Goal: Task Accomplishment & Management: Manage account settings

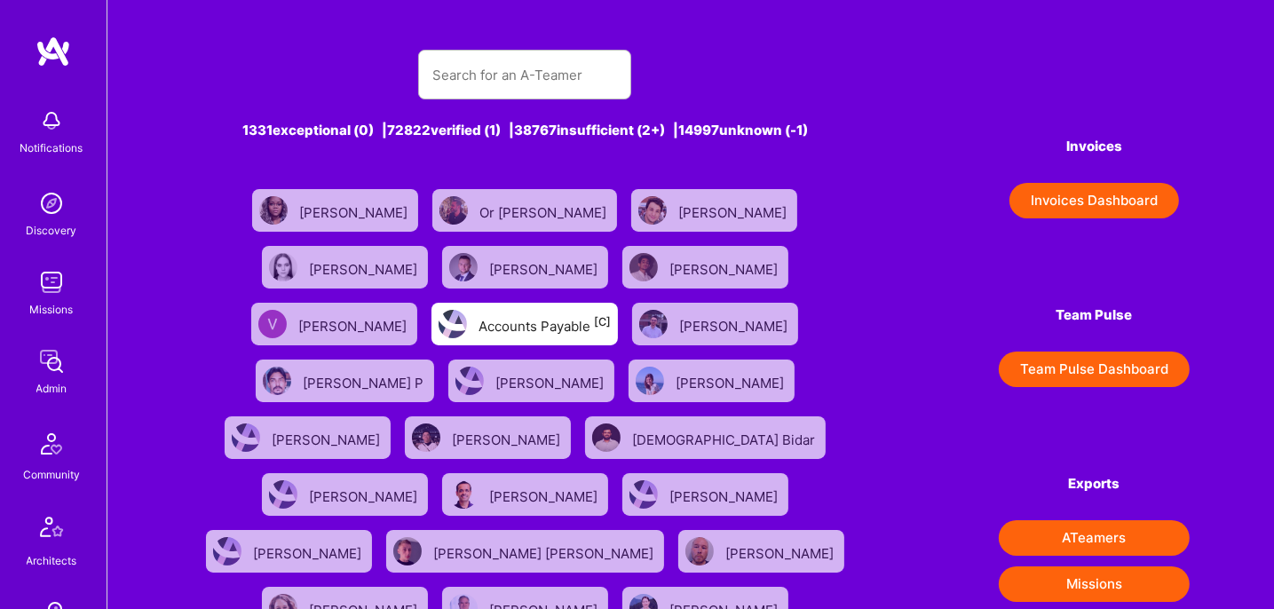
scroll to position [524, 0]
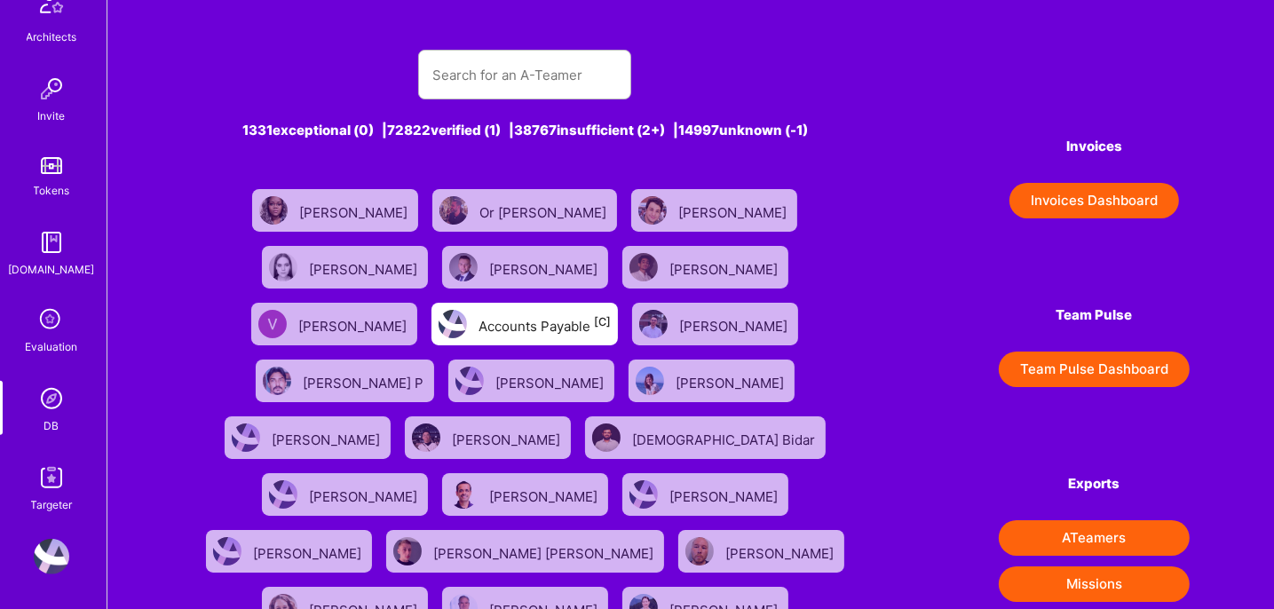
click at [44, 411] on img at bounding box center [52, 399] width 36 height 36
click at [533, 74] on input "text" at bounding box center [525, 74] width 185 height 45
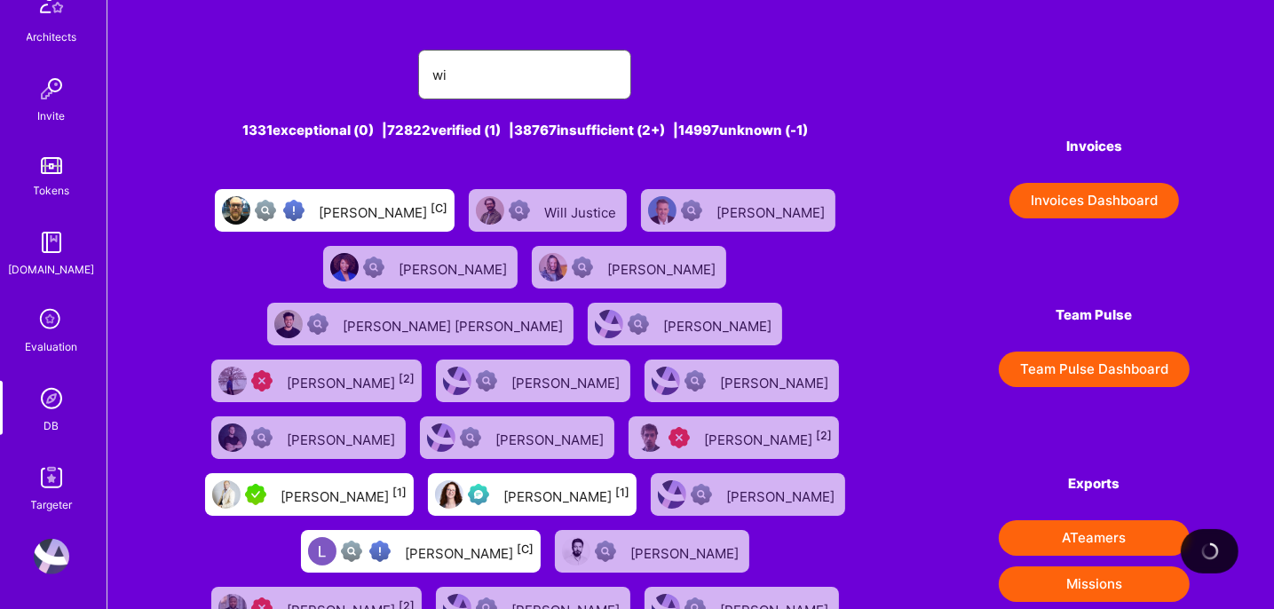
type input "w"
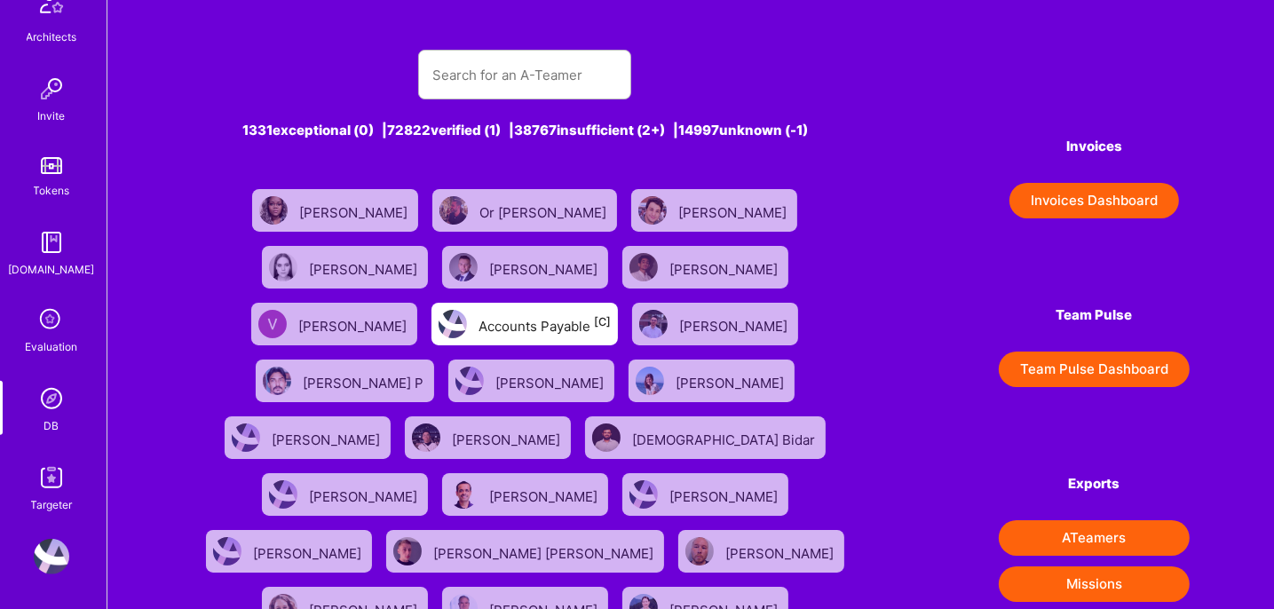
click at [1251, 219] on div "1331 exceptional (0) | 72822 verified (1) | 38767 insufficient (2+) | 14997 unk…" at bounding box center [690, 588] width 1167 height 1177
click at [558, 83] on input "text" at bounding box center [525, 74] width 185 height 45
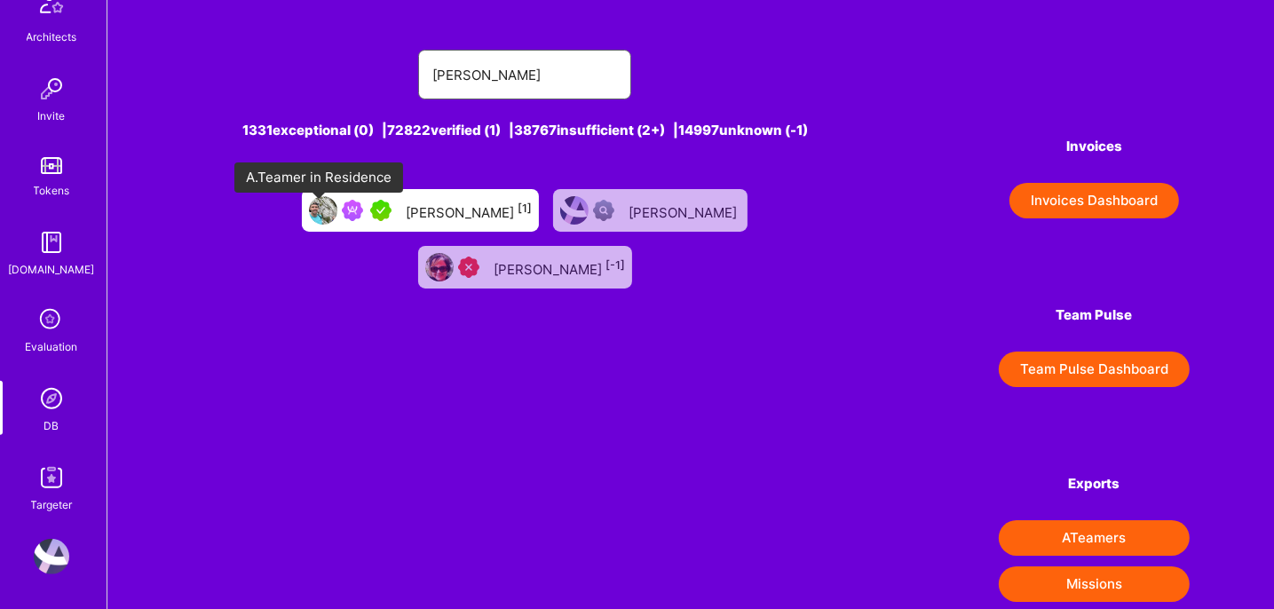
type input "[PERSON_NAME]"
click at [342, 219] on div at bounding box center [370, 210] width 57 height 21
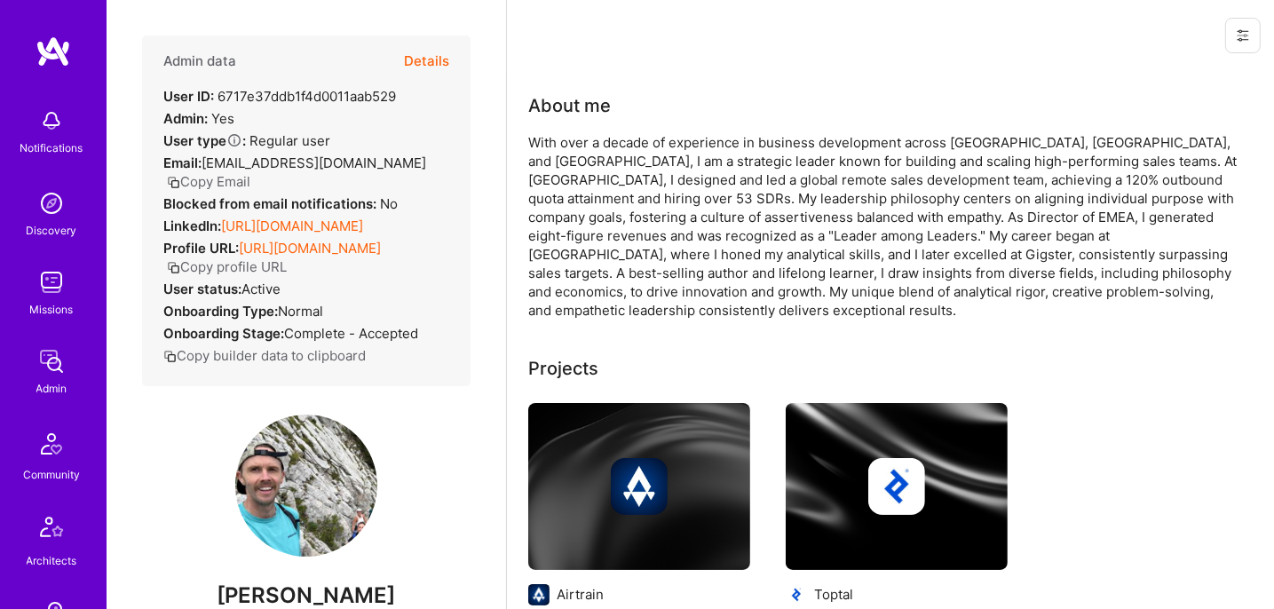
click at [413, 57] on button "Details" at bounding box center [426, 62] width 45 height 52
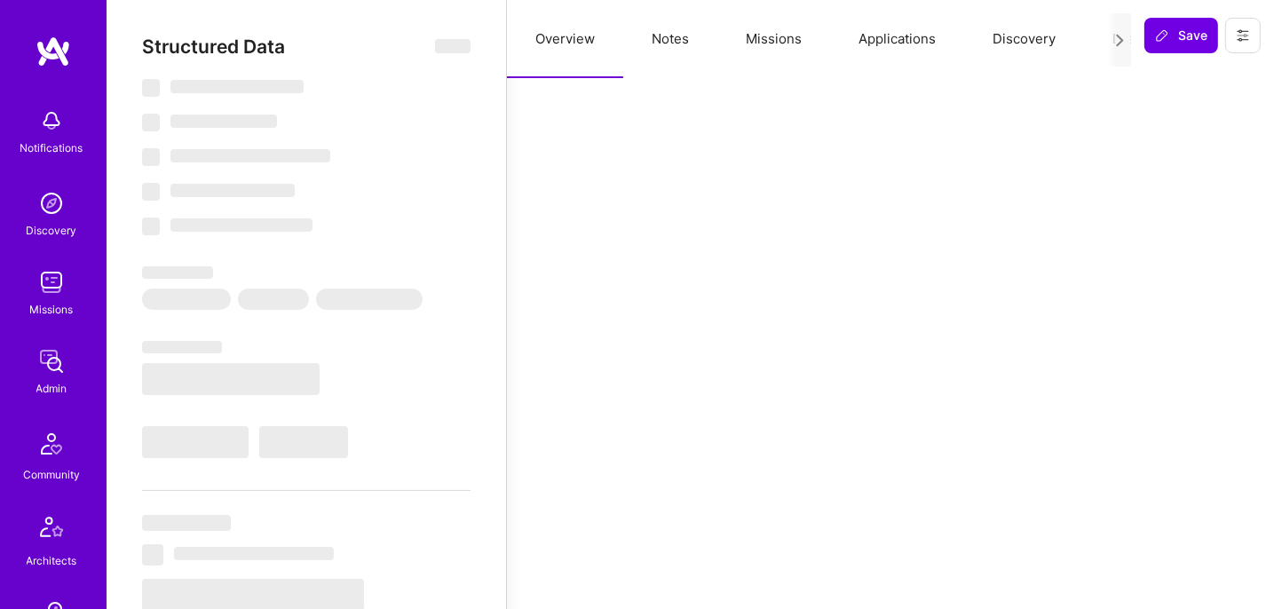
select select "5"
select select "7"
select select "US"
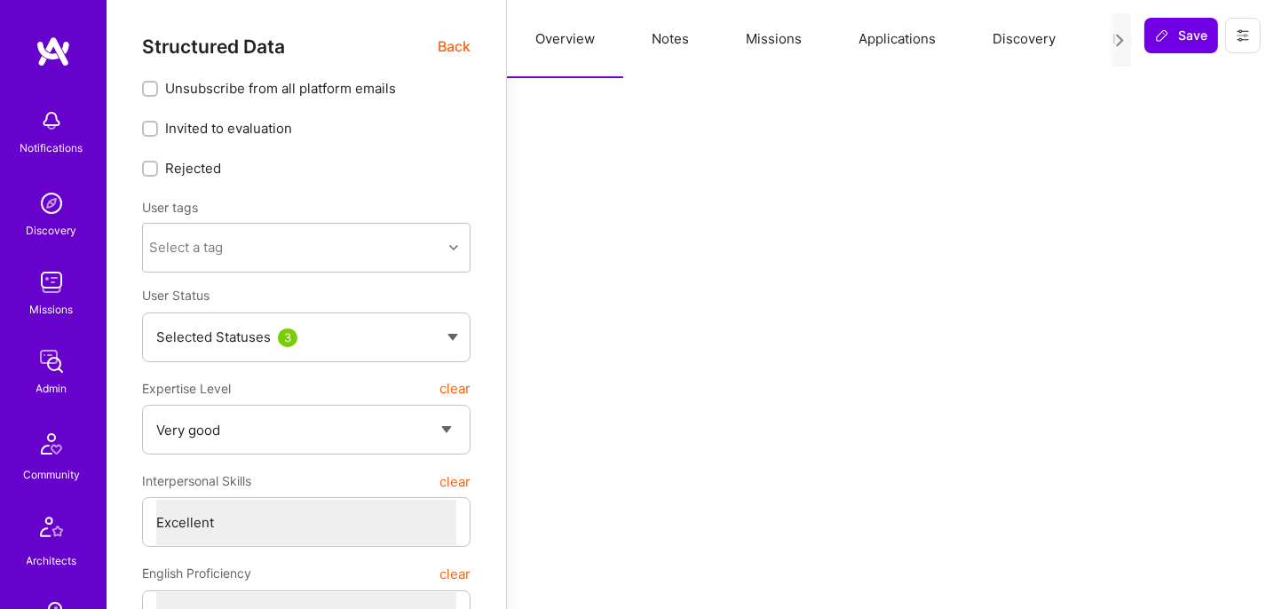
click at [782, 52] on button "Missions" at bounding box center [774, 39] width 113 height 78
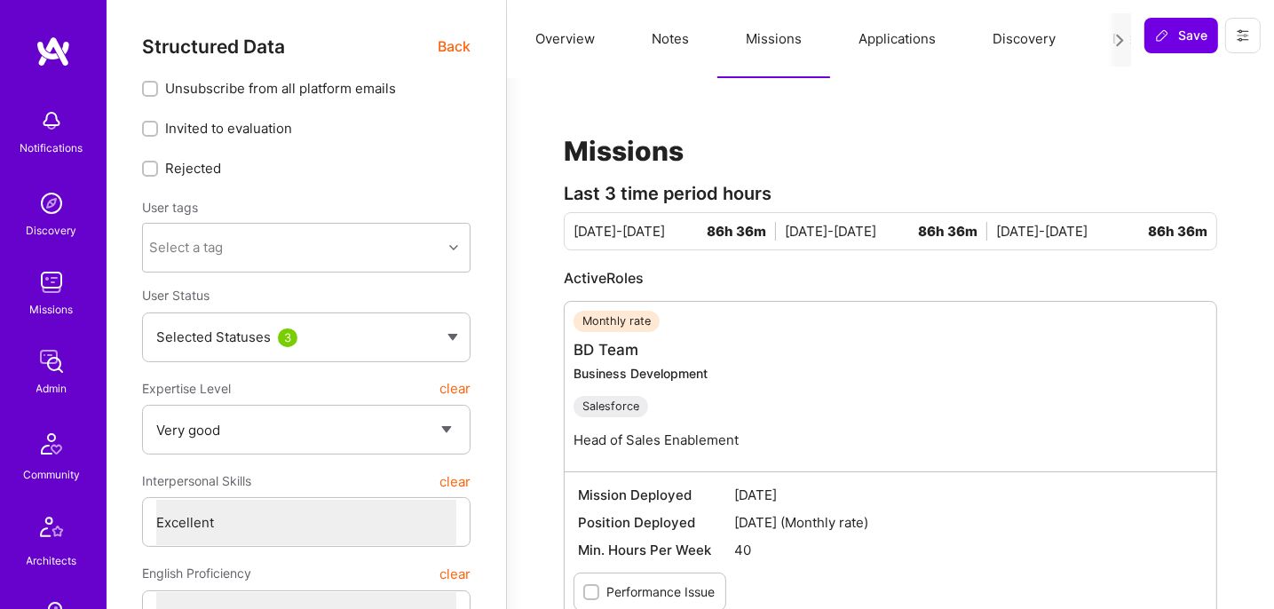
click at [1234, 35] on button at bounding box center [1244, 36] width 36 height 36
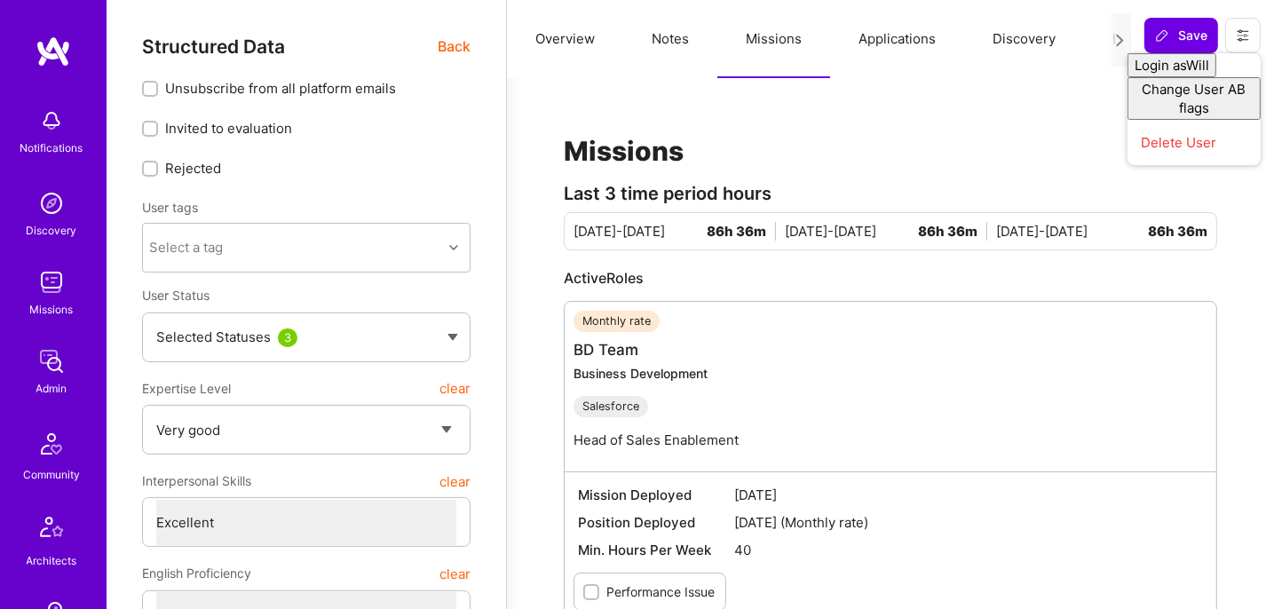
click at [811, 155] on h1 "Missions" at bounding box center [891, 151] width 654 height 32
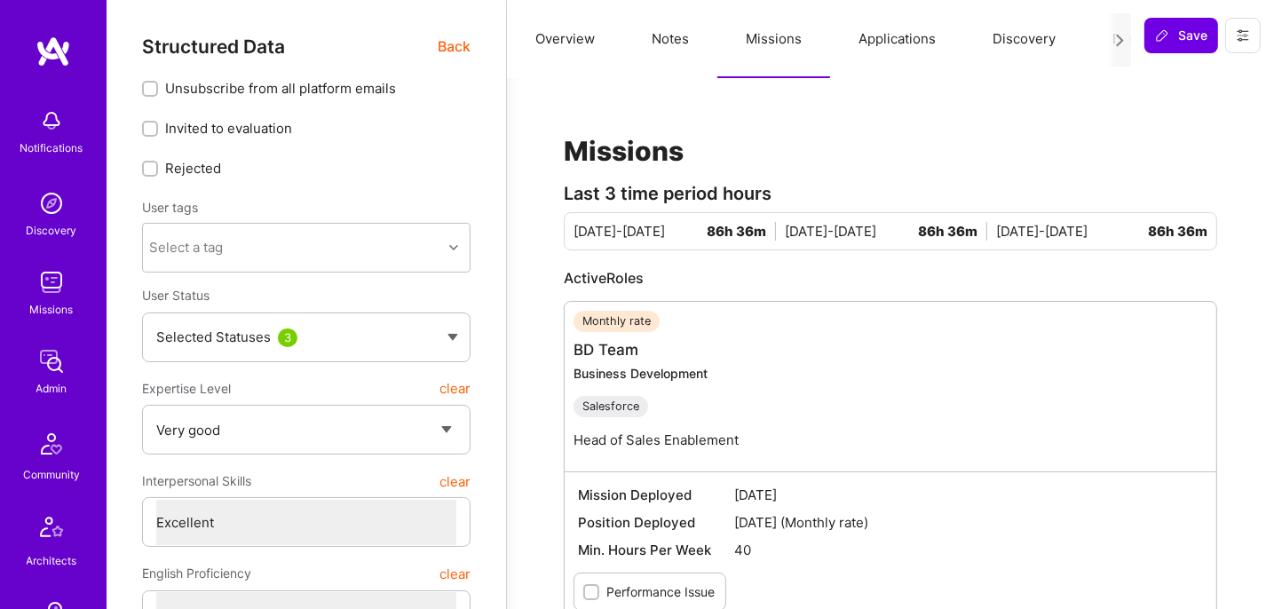
click at [1122, 48] on div at bounding box center [1119, 39] width 23 height 53
click at [1122, 39] on icon at bounding box center [1120, 40] width 13 height 13
click at [1209, 49] on button "Save" at bounding box center [1182, 36] width 74 height 36
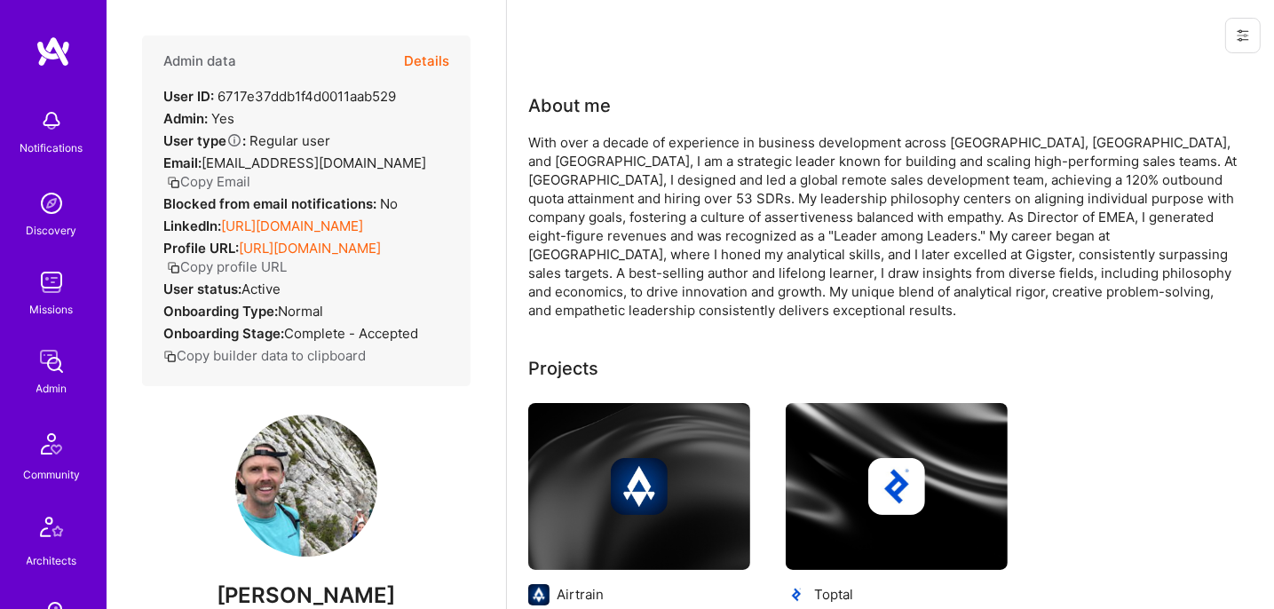
click at [417, 65] on button "Details" at bounding box center [426, 62] width 45 height 52
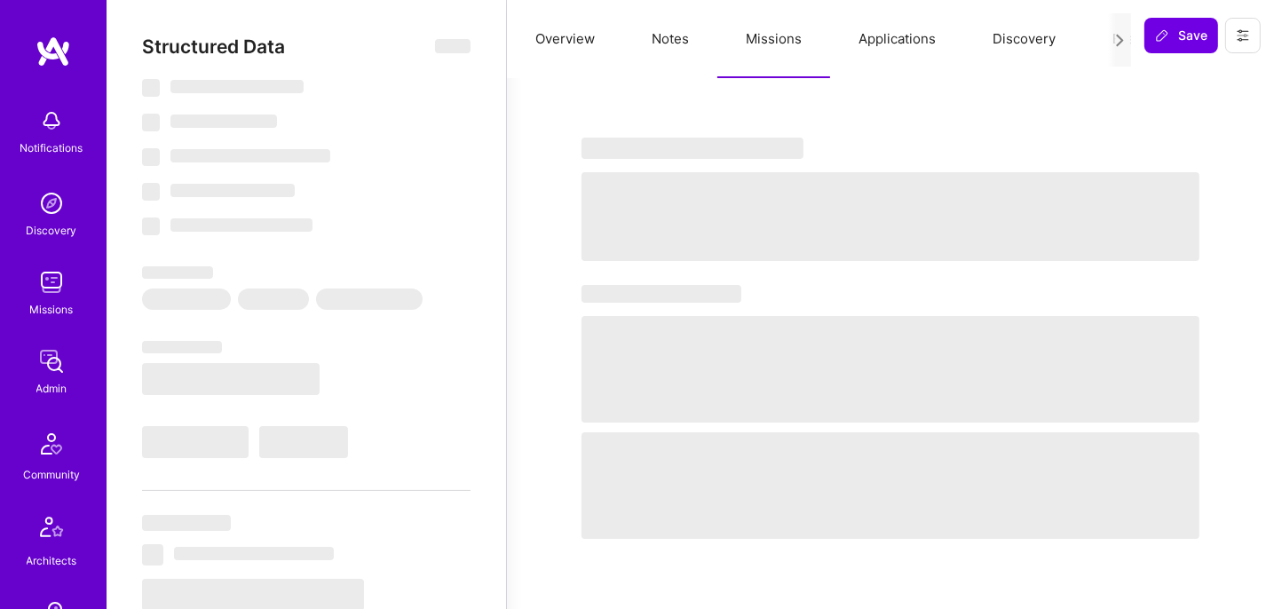
type textarea "x"
select select "5"
select select "7"
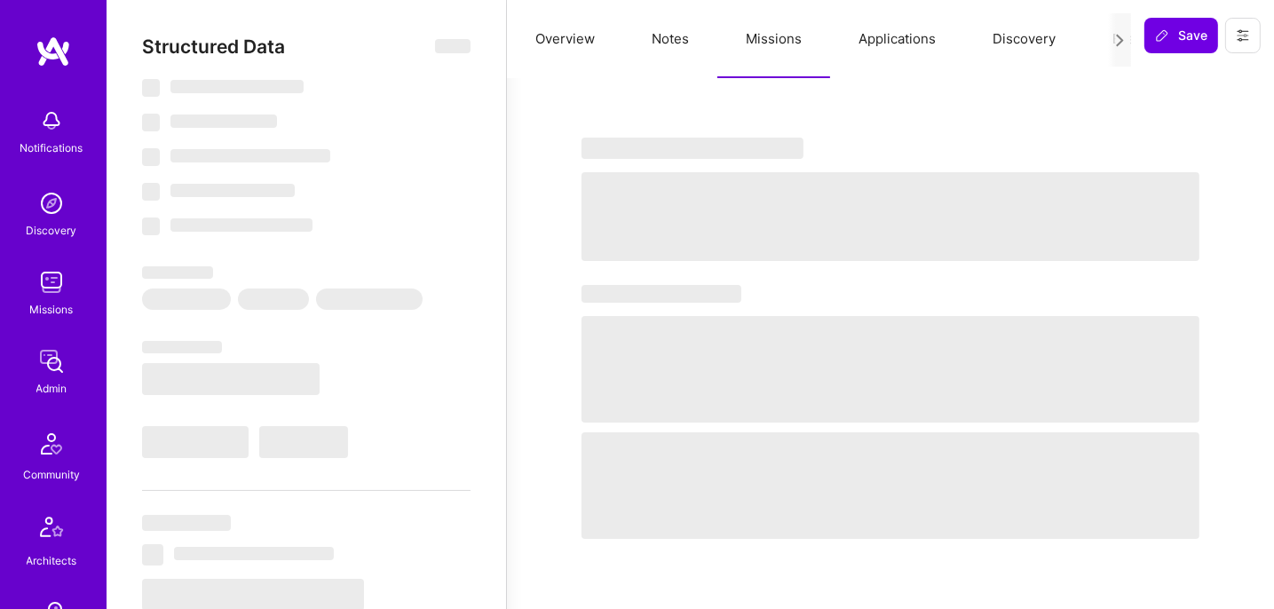
select select "US"
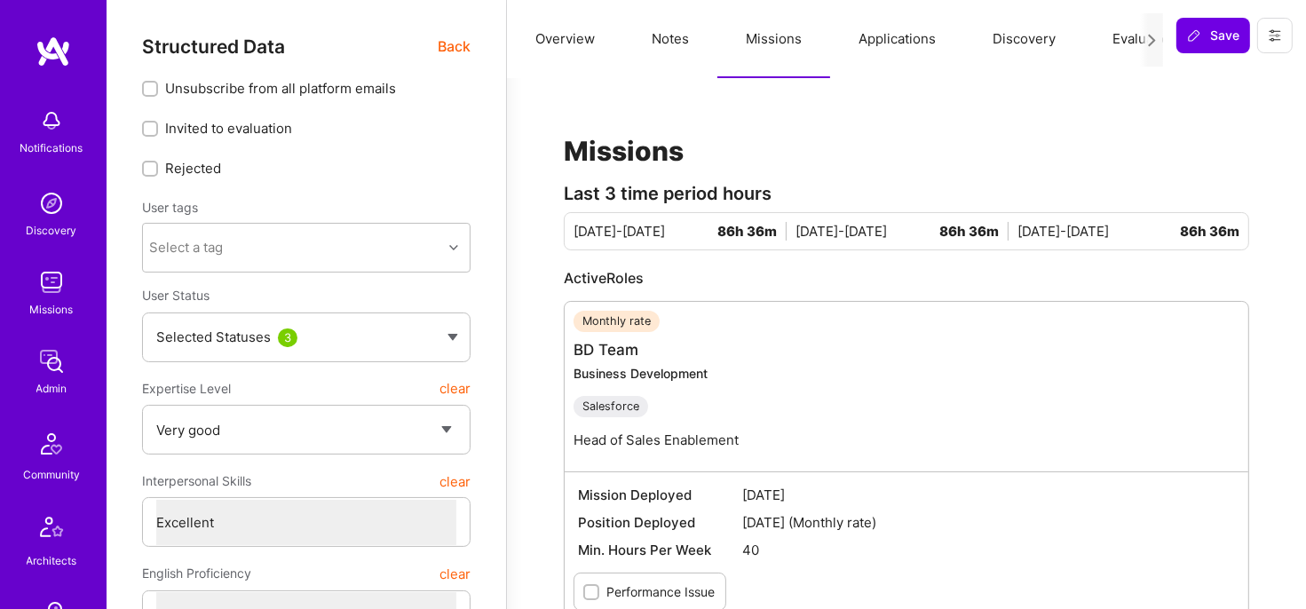
click at [1155, 46] on div at bounding box center [1151, 39] width 23 height 53
click at [569, 52] on button "Overview" at bounding box center [565, 39] width 116 height 78
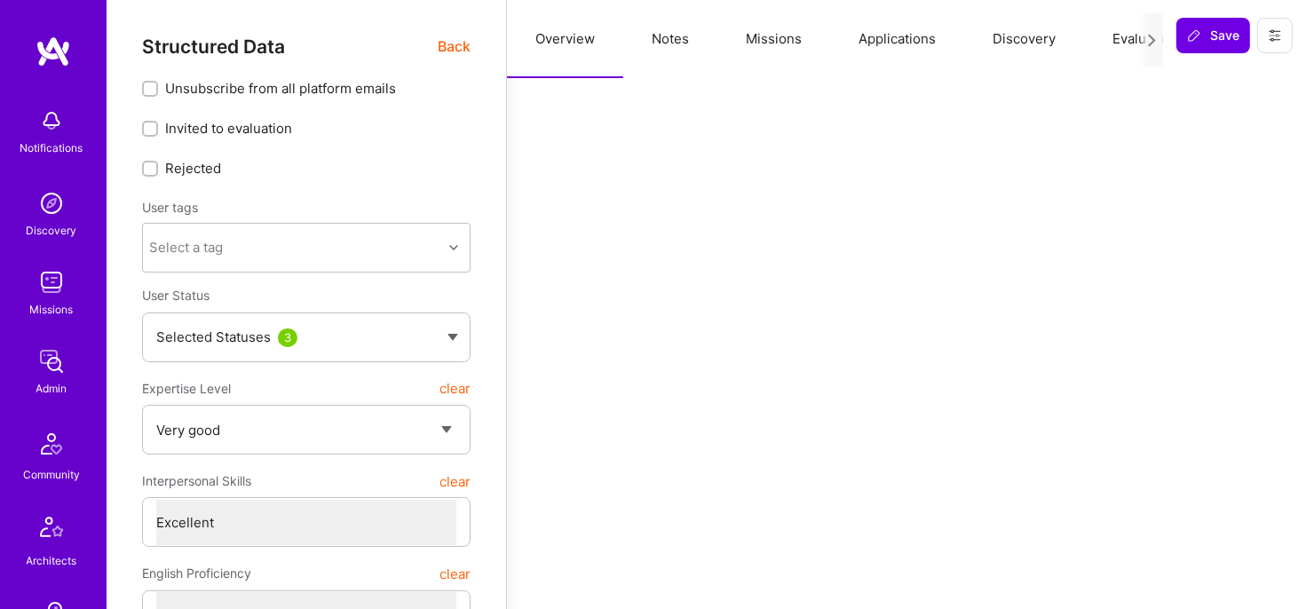
click at [654, 29] on button "Notes" at bounding box center [670, 39] width 94 height 78
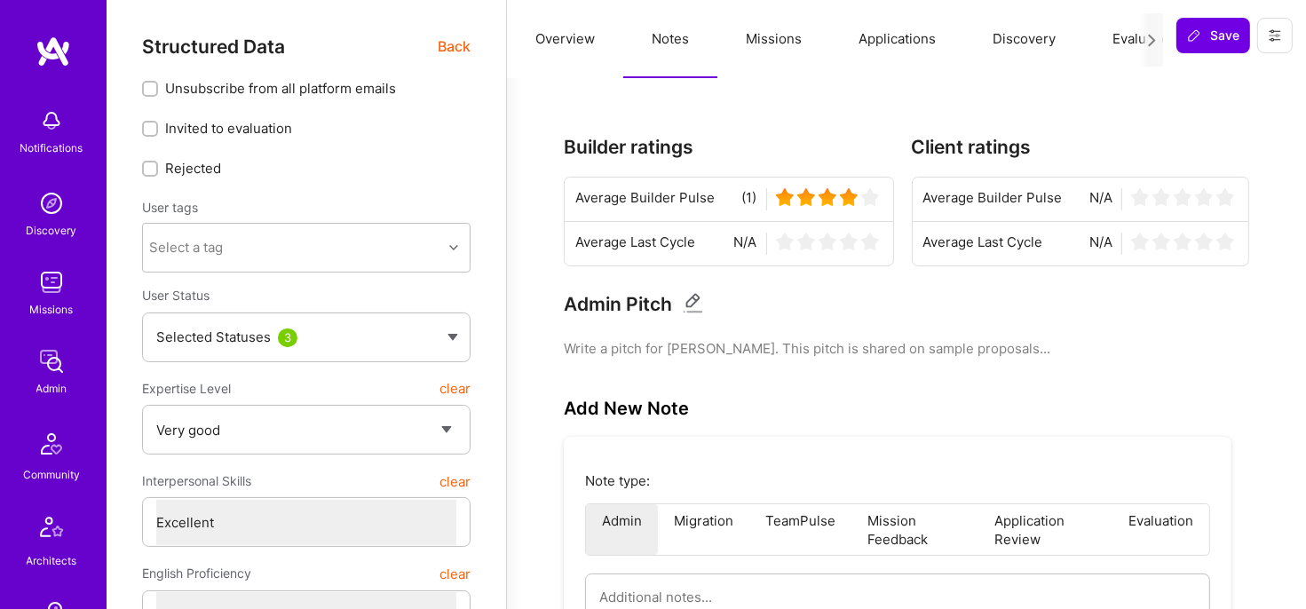
click at [771, 30] on button "Missions" at bounding box center [774, 39] width 113 height 78
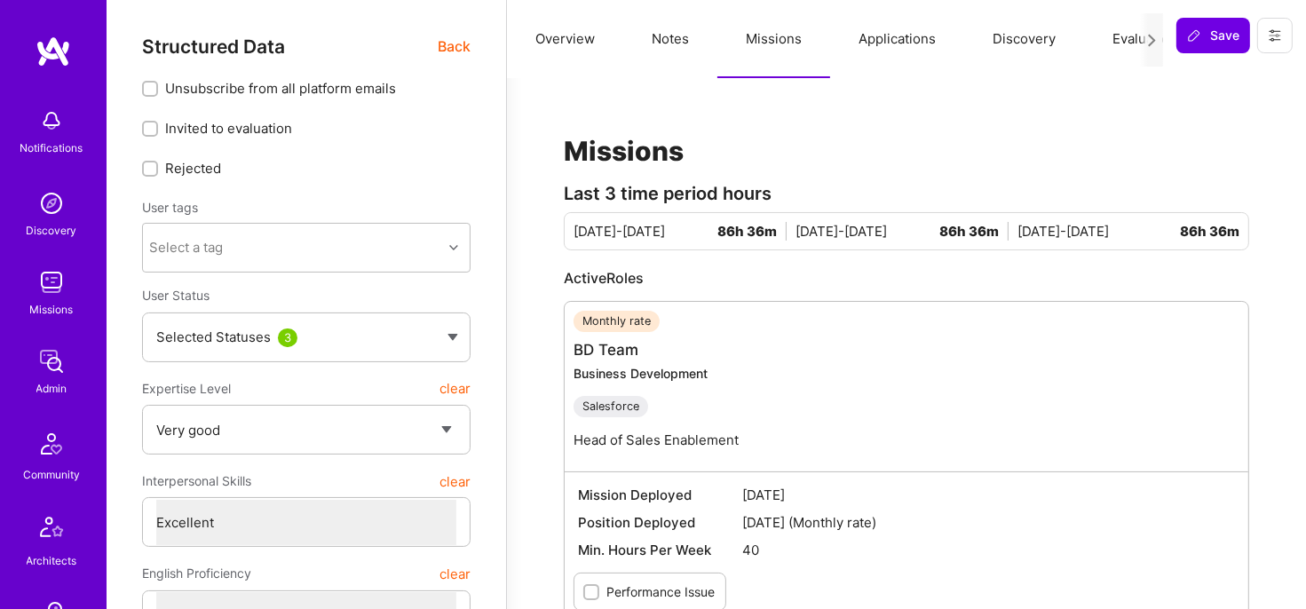
click at [919, 44] on button "Applications" at bounding box center [897, 39] width 134 height 78
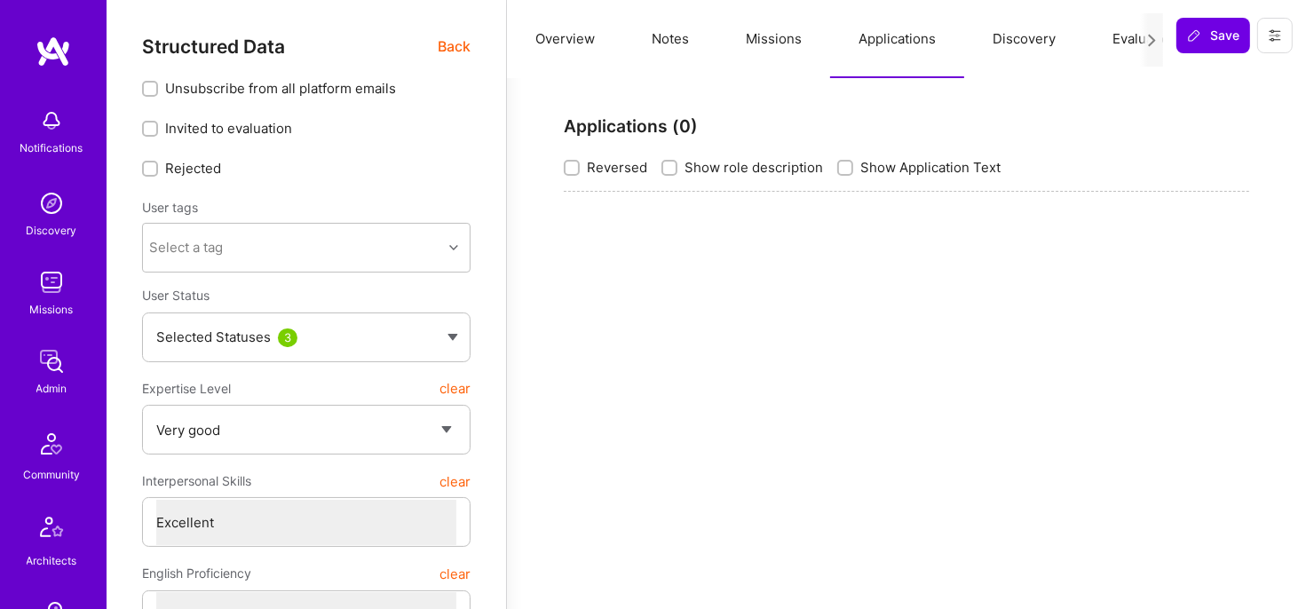
click at [1030, 33] on button "Discovery" at bounding box center [1025, 39] width 120 height 78
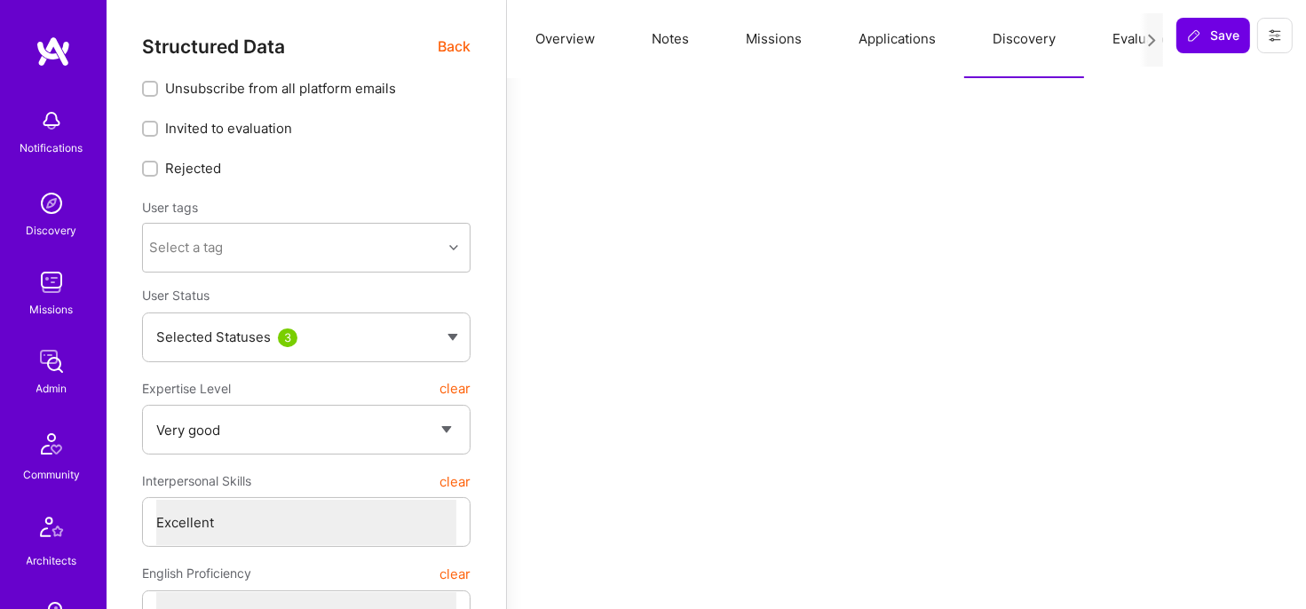
scroll to position [0, 39]
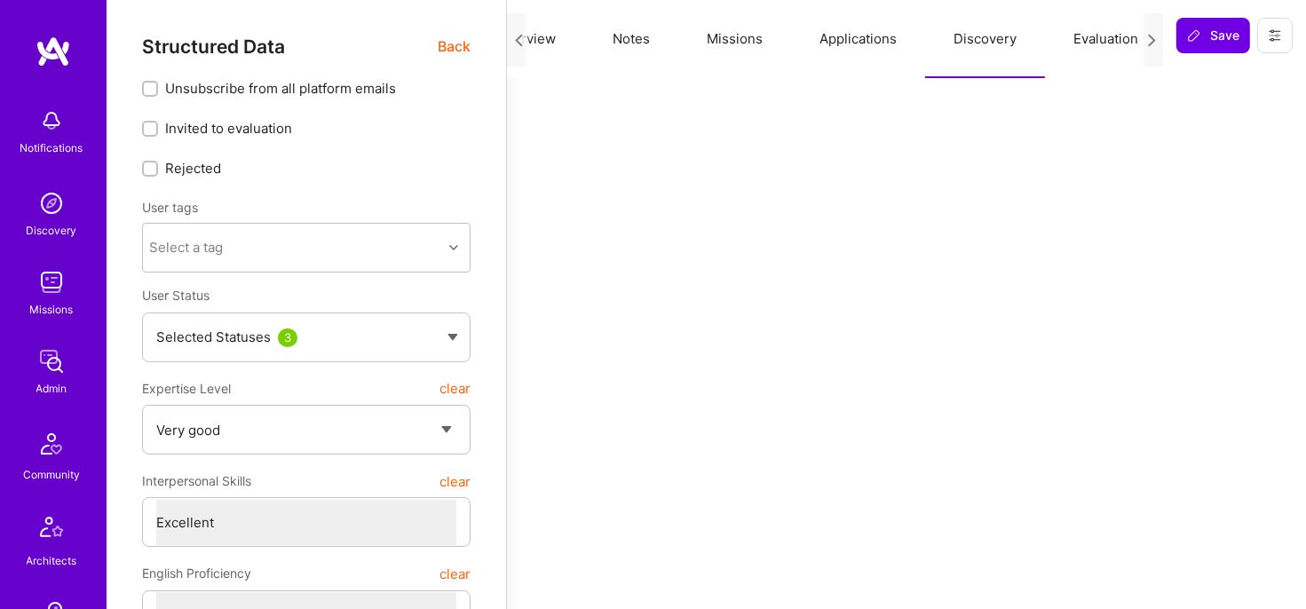
click at [1147, 44] on icon at bounding box center [1152, 40] width 13 height 13
click at [1148, 40] on icon at bounding box center [1152, 40] width 13 height 13
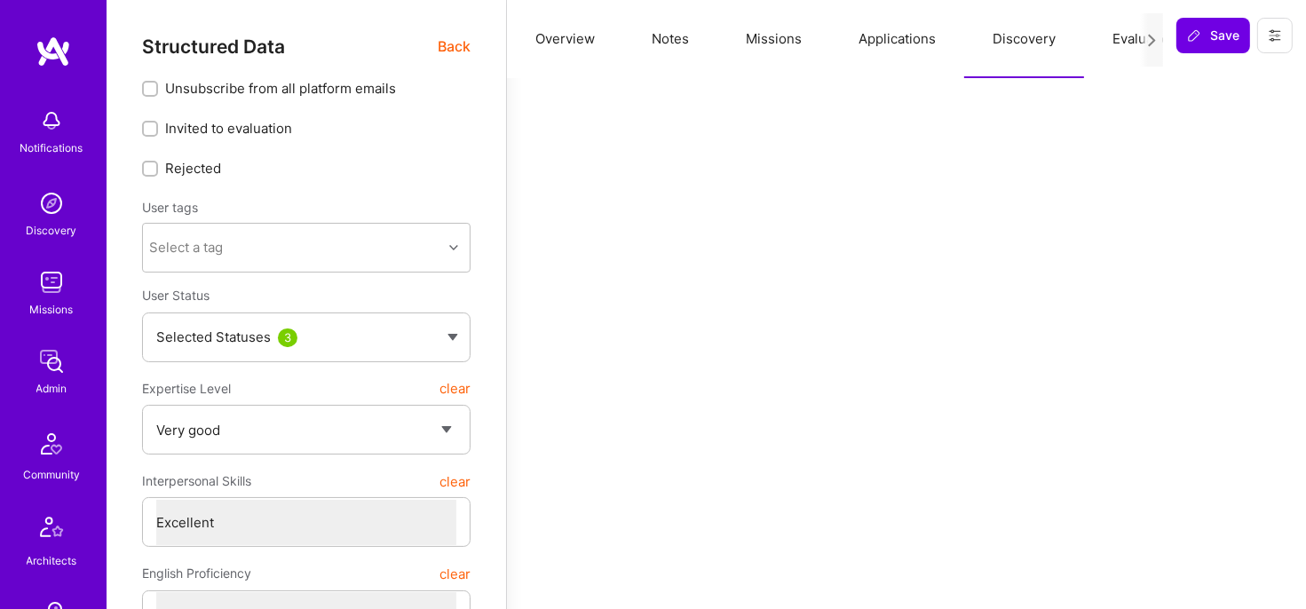
click at [866, 51] on button "Applications" at bounding box center [897, 39] width 134 height 78
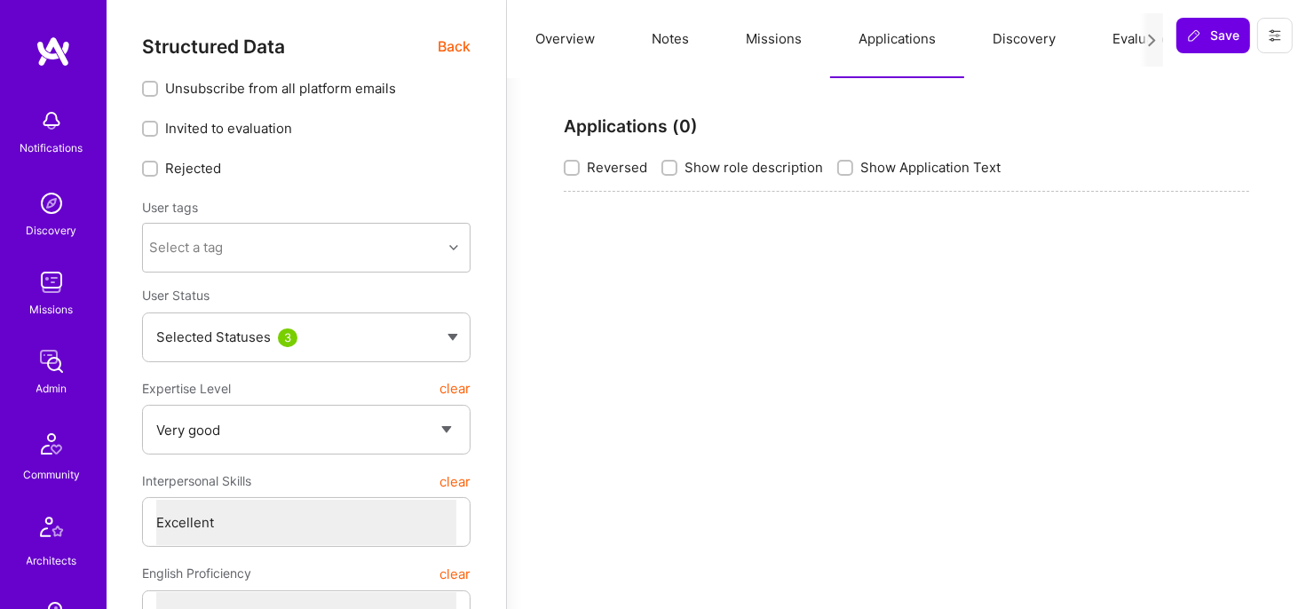
click at [783, 43] on button "Missions" at bounding box center [774, 39] width 113 height 78
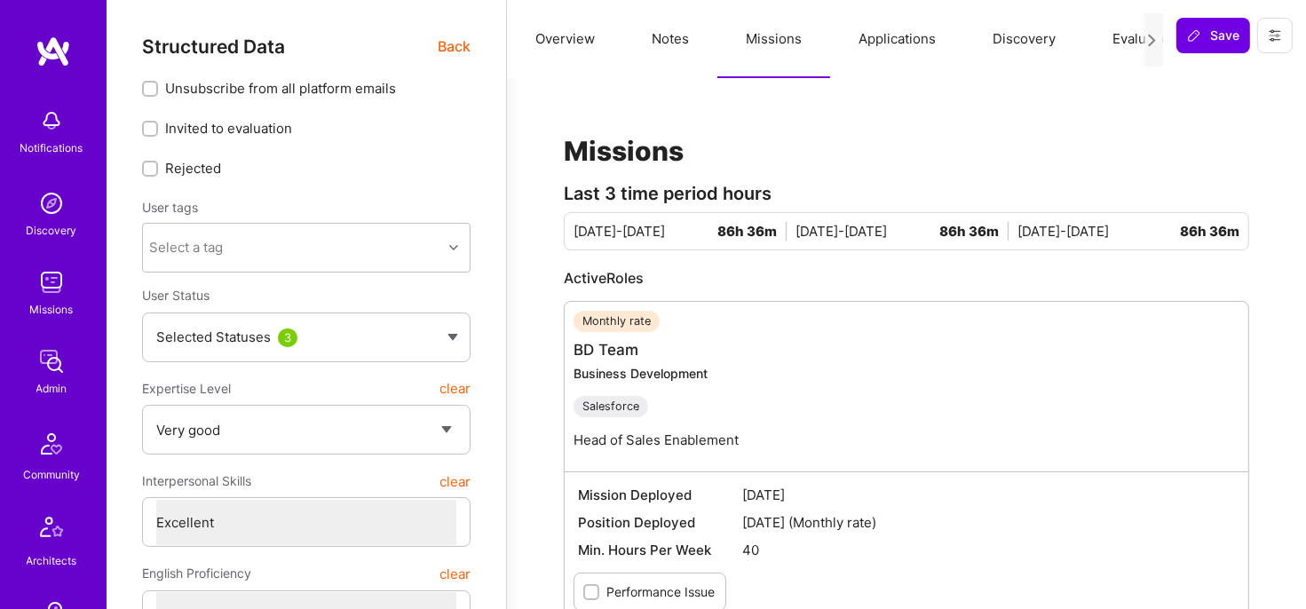
click at [668, 28] on button "Notes" at bounding box center [670, 39] width 94 height 78
type textarea "x"
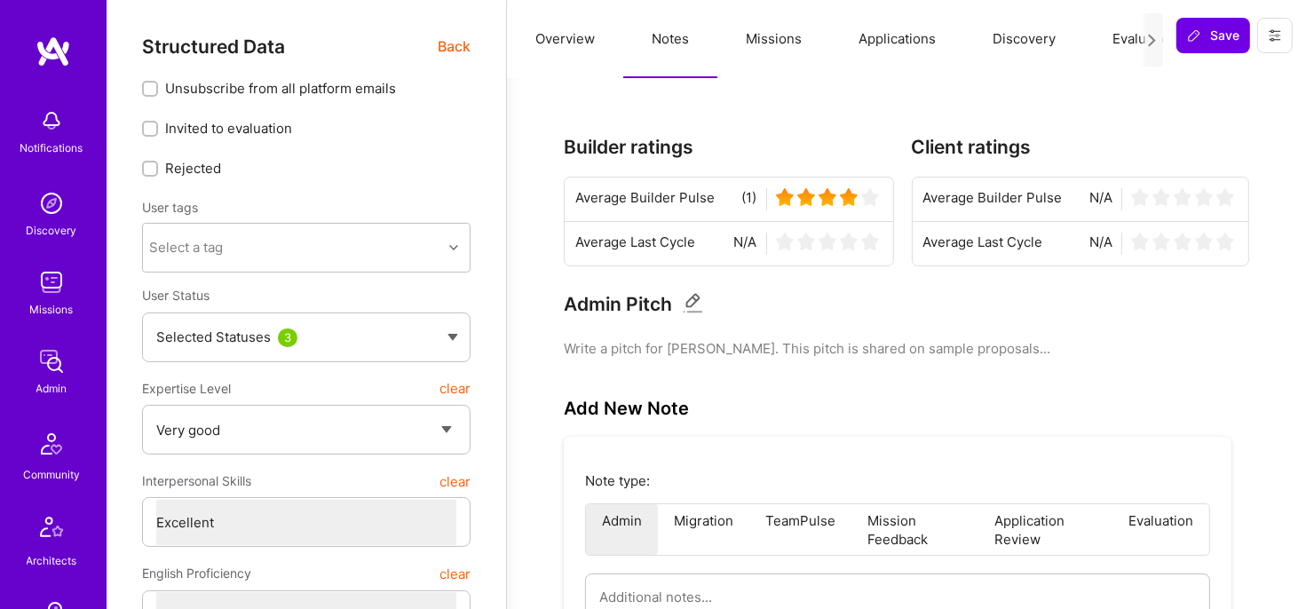
click at [1187, 125] on div "Client ratings Average Builder Pulse N/A Average Last Cycle N/A" at bounding box center [1081, 191] width 338 height 149
